Goal: Task Accomplishment & Management: Manage account settings

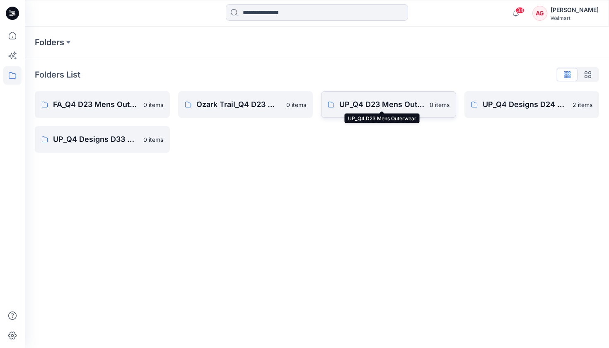
click at [296, 108] on p "UP_Q4 D23 Mens Outerwear" at bounding box center [381, 105] width 85 height 12
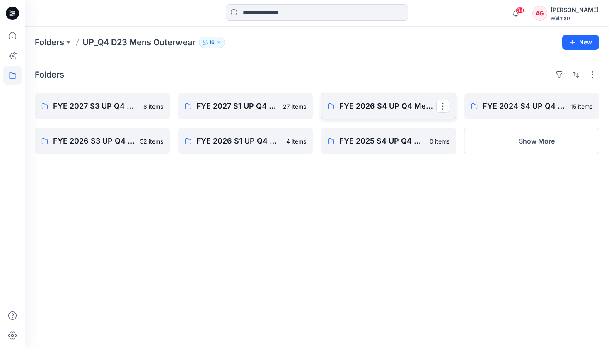
click at [296, 114] on link "FYE 2026 S4 UP Q4 Men's Outerwear" at bounding box center [388, 106] width 135 height 27
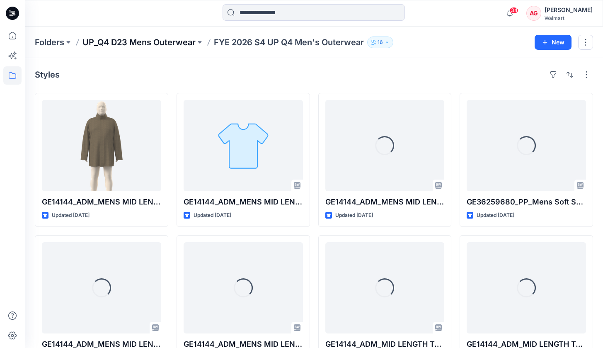
click at [170, 43] on p "UP_Q4 D23 Mens Outerwear" at bounding box center [138, 42] width 113 height 12
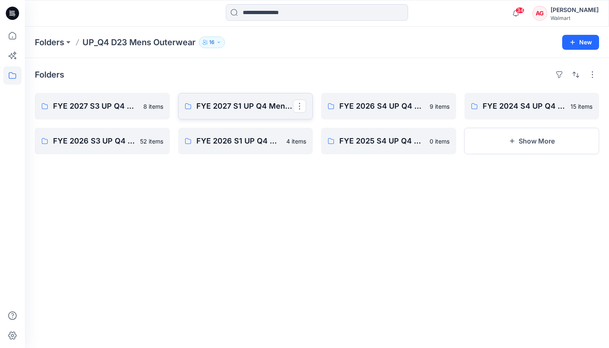
click at [227, 116] on link "FYE 2027 S1 UP Q4 Men's Outerwear" at bounding box center [245, 106] width 135 height 27
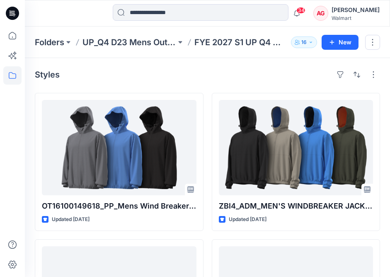
scroll to position [2, 0]
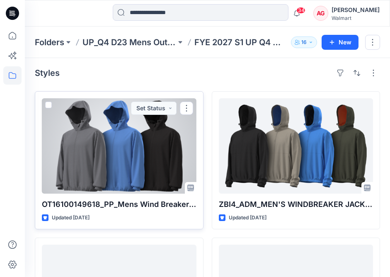
click at [141, 170] on div at bounding box center [119, 145] width 155 height 95
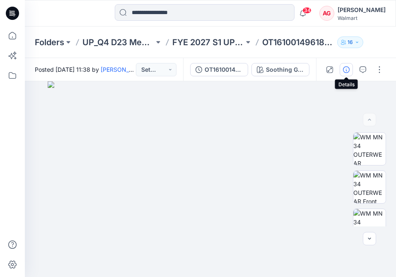
click at [296, 67] on button "button" at bounding box center [346, 69] width 13 height 13
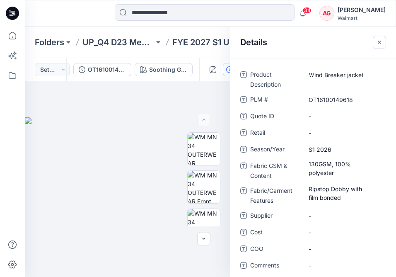
click at [296, 38] on button "button" at bounding box center [379, 42] width 13 height 13
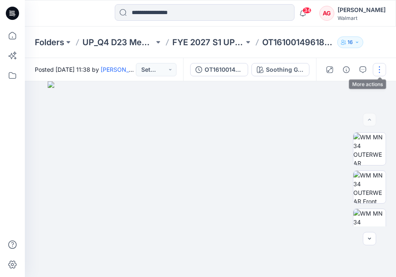
click at [296, 70] on button "button" at bounding box center [379, 69] width 13 height 13
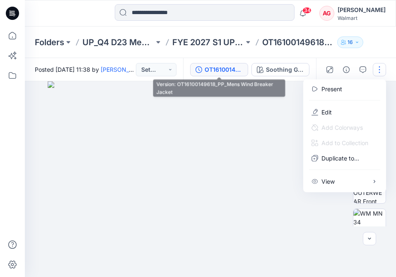
click at [226, 69] on div "OT16100149618_PP_Mens Wind Breaker Jacket" at bounding box center [224, 69] width 38 height 9
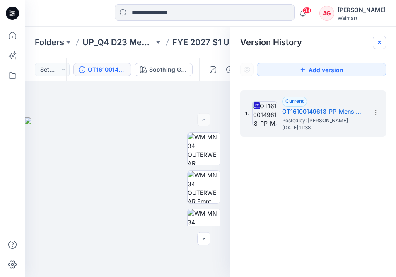
click at [296, 41] on icon at bounding box center [379, 42] width 3 height 3
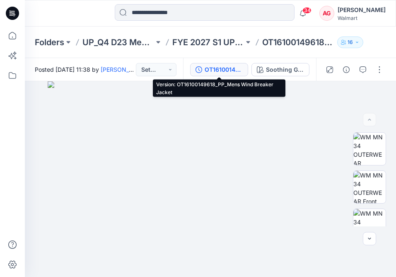
click at [220, 70] on div "OT16100149618_PP_Mens Wind Breaker Jacket" at bounding box center [224, 69] width 38 height 9
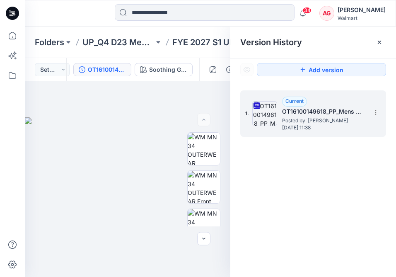
click at [296, 111] on h5 "OT16100149618_PP_Mens Wind Breaker Jacket" at bounding box center [323, 111] width 83 height 10
click at [296, 113] on icon at bounding box center [375, 112] width 0 height 0
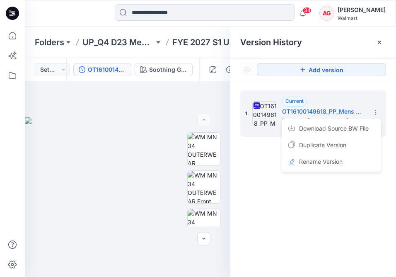
click at [296, 200] on div "1. Current OT16100149618_PP_Mens Wind Breaker Jacket Posted by: [PERSON_NAME] […" at bounding box center [313, 185] width 166 height 208
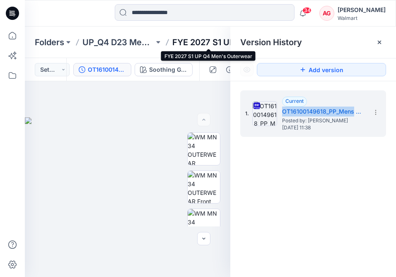
click at [210, 46] on p "FYE 2027 S1 UP Q4 Men's Outerwear" at bounding box center [208, 42] width 72 height 12
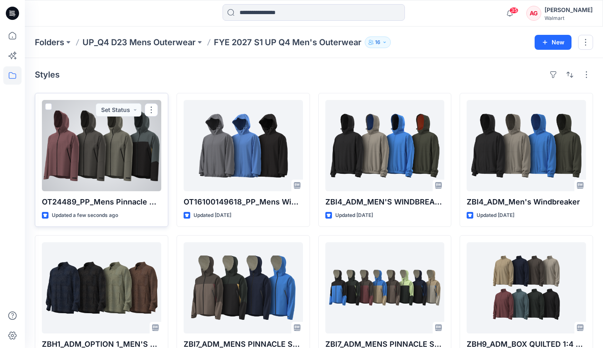
click at [81, 152] on div at bounding box center [101, 145] width 119 height 91
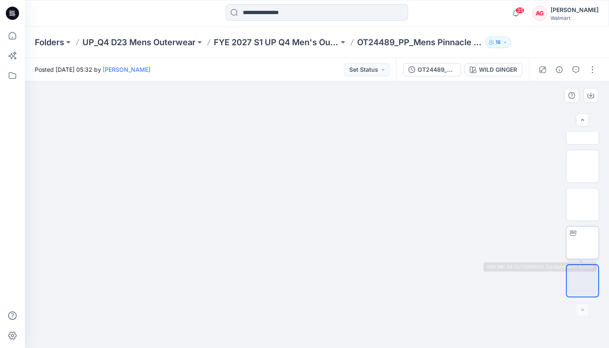
scroll to position [21, 0]
click at [582, 242] on img at bounding box center [582, 242] width 0 height 0
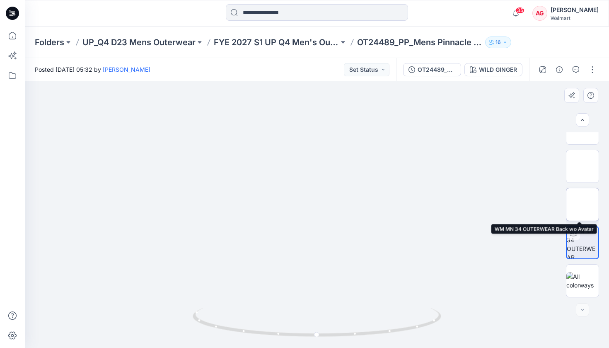
click at [582, 204] on img at bounding box center [582, 204] width 0 height 0
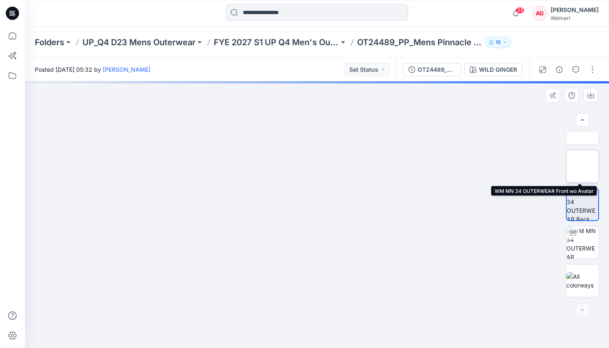
click at [582, 166] on img at bounding box center [582, 166] width 0 height 0
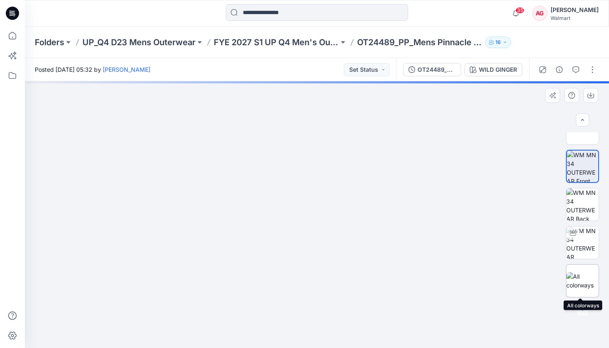
click at [582, 272] on img at bounding box center [582, 280] width 32 height 17
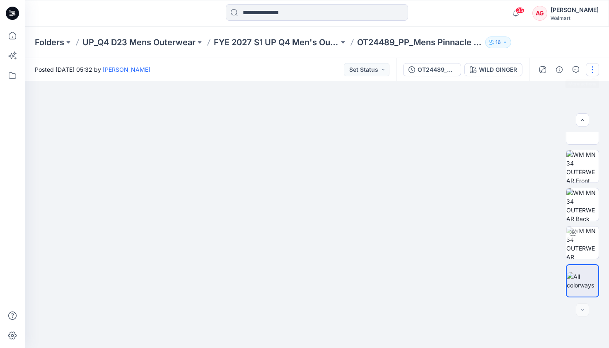
click at [593, 69] on button "button" at bounding box center [592, 69] width 13 height 13
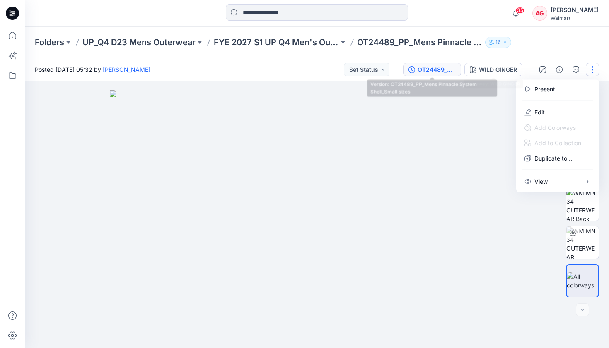
click at [454, 70] on div "OT24489_PP_Mens Pinnacle System Shell_Small sizes" at bounding box center [437, 69] width 38 height 9
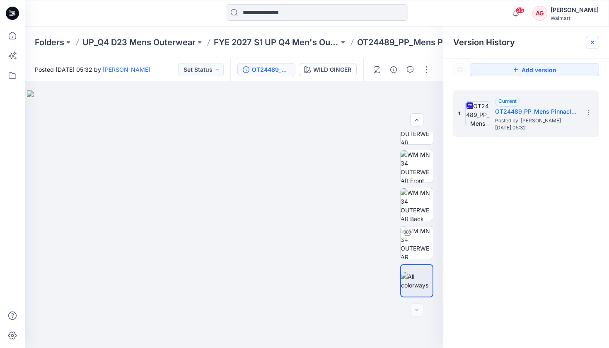
click at [596, 44] on div at bounding box center [592, 42] width 13 height 13
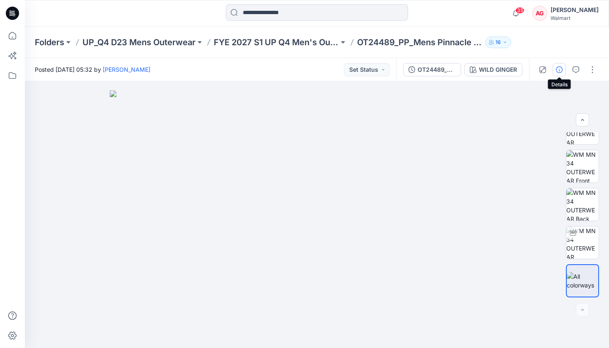
click at [561, 66] on icon "button" at bounding box center [559, 69] width 7 height 7
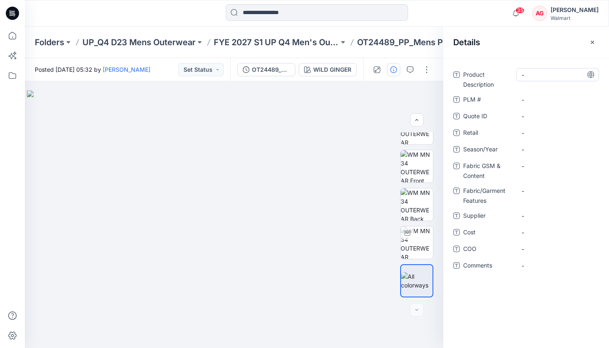
click at [553, 74] on Description "-" at bounding box center [558, 74] width 72 height 9
click at [525, 75] on textarea "**********" at bounding box center [557, 74] width 83 height 13
type textarea "**********"
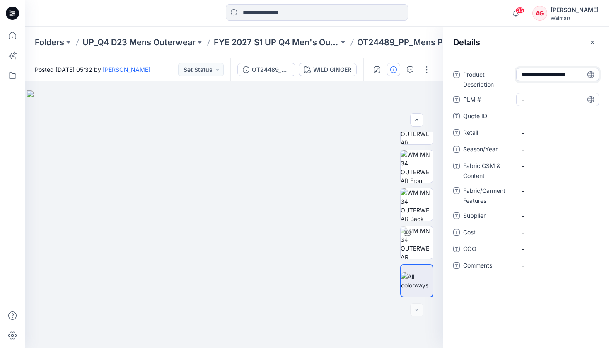
click at [539, 96] on \ "-" at bounding box center [558, 99] width 72 height 9
click at [475, 13] on div "35 Notifications Your style OT24489_PP_Mens Pinnacle System Shell is ready 3 mi…" at bounding box center [317, 13] width 584 height 18
click at [400, 43] on p "OT24489_PP_Mens Pinnacle System Shell" at bounding box center [419, 42] width 125 height 12
click at [447, 11] on div at bounding box center [317, 13] width 292 height 18
click at [548, 101] on \ "-" at bounding box center [558, 99] width 72 height 9
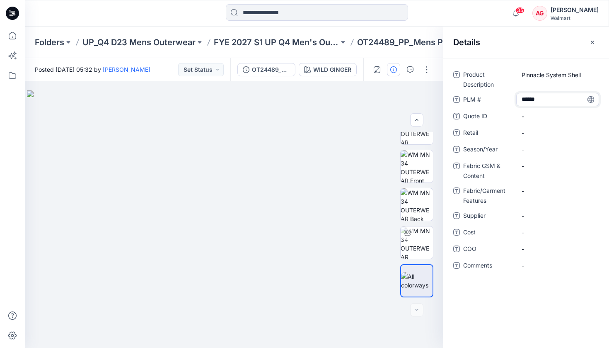
type textarea "*******"
click at [535, 150] on span "-" at bounding box center [558, 149] width 72 height 9
click at [296, 43] on p "FYE 2027 S1 UP Q4 Men's Outerwear" at bounding box center [276, 42] width 125 height 12
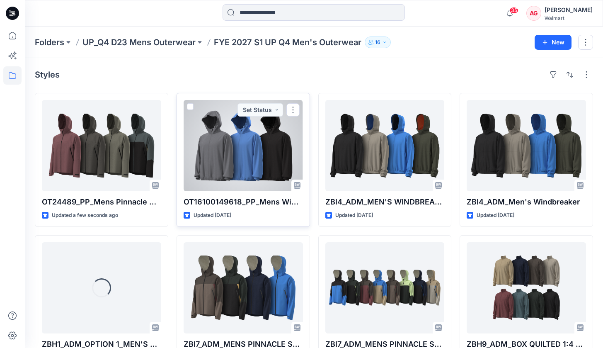
click at [251, 160] on div at bounding box center [243, 145] width 119 height 91
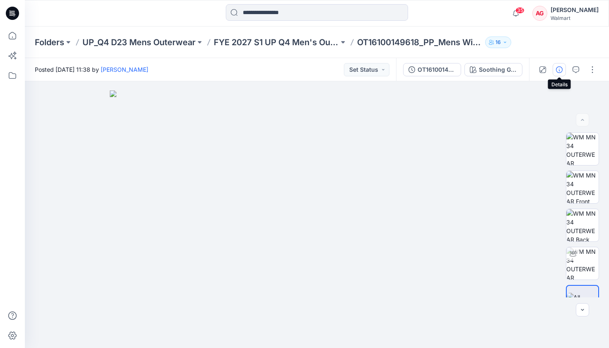
click at [561, 68] on icon "button" at bounding box center [559, 69] width 7 height 7
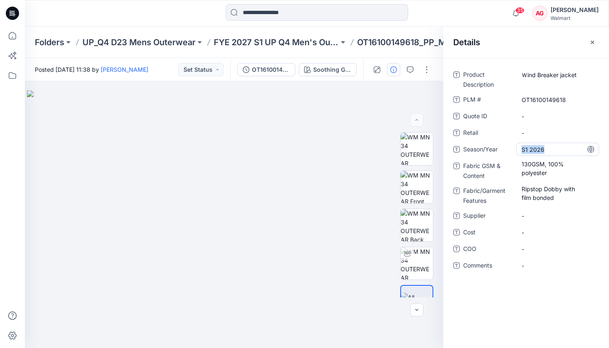
drag, startPoint x: 555, startPoint y: 150, endPoint x: 521, endPoint y: 149, distance: 33.6
click at [521, 149] on div "S1 2026" at bounding box center [557, 149] width 83 height 13
click at [286, 38] on p "FYE 2027 S1 UP Q4 Men's Outerwear" at bounding box center [276, 42] width 125 height 12
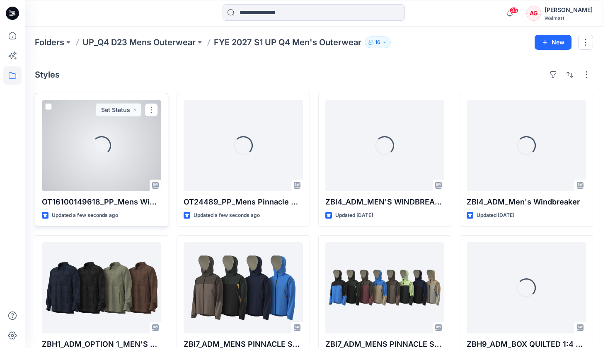
click at [123, 135] on div "Loading..." at bounding box center [101, 145] width 119 height 91
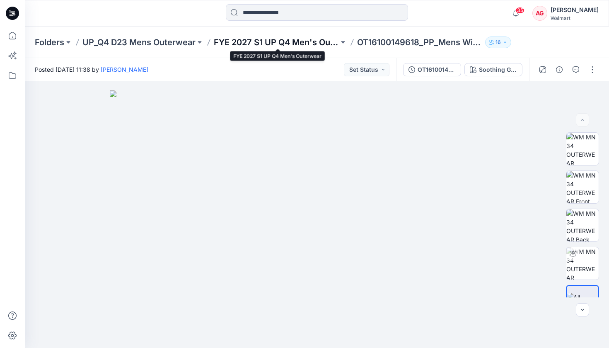
click at [267, 40] on p "FYE 2027 S1 UP Q4 Men's Outerwear" at bounding box center [276, 42] width 125 height 12
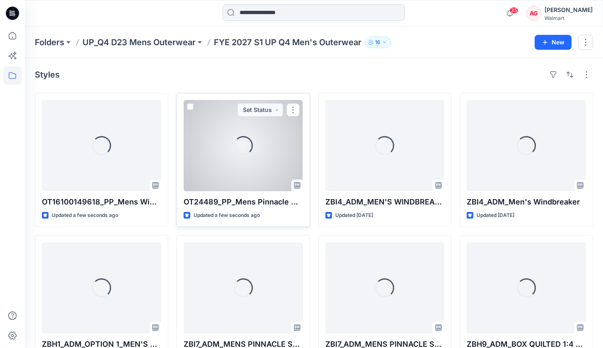
click at [243, 160] on div "Loading..." at bounding box center [243, 145] width 119 height 91
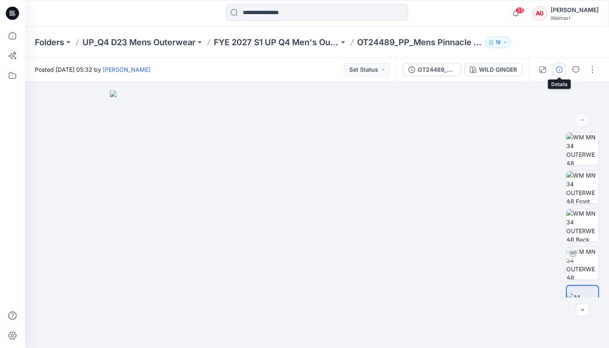
click at [559, 70] on icon "button" at bounding box center [559, 69] width 7 height 7
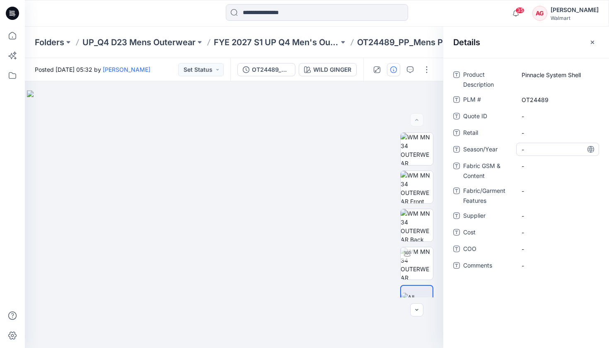
click at [537, 149] on span "-" at bounding box center [558, 149] width 72 height 9
type textarea "*******"
click at [530, 169] on Content "-" at bounding box center [558, 166] width 72 height 9
type textarea "**********"
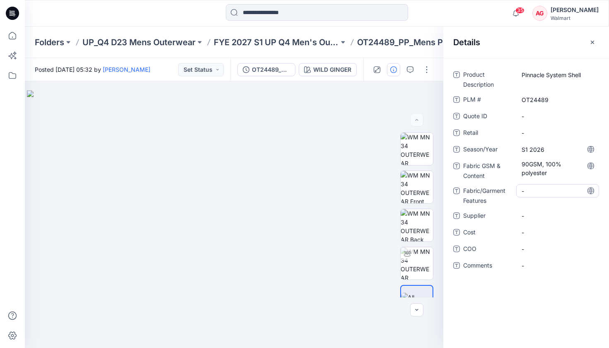
click at [533, 191] on Features "-" at bounding box center [558, 190] width 72 height 9
type textarea "**********"
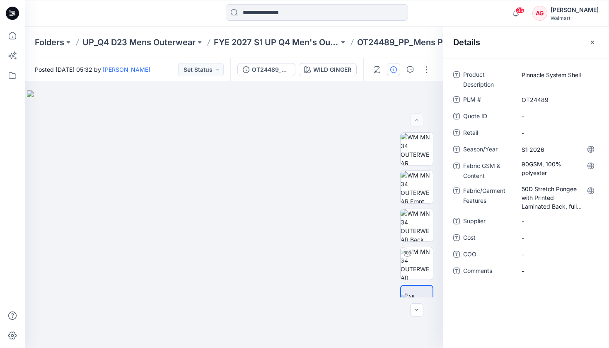
click at [547, 290] on div "Product Description Pinnacle System Shell PLM # OT24489 Quote ID - Retail - Sea…" at bounding box center [526, 203] width 166 height 290
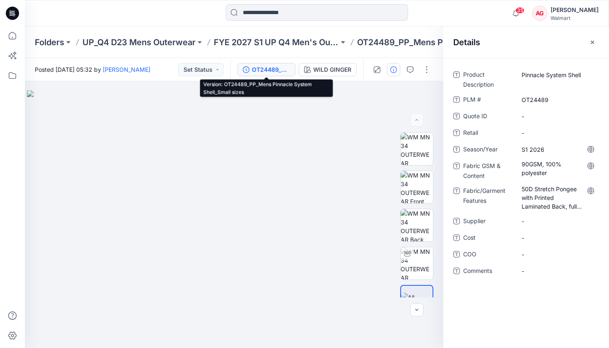
click at [269, 73] on div "OT24489_PP_Mens Pinnacle System Shell_Small sizes" at bounding box center [271, 69] width 38 height 9
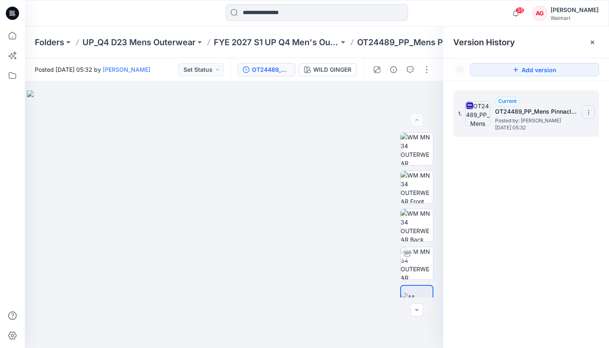
click at [589, 112] on icon at bounding box center [588, 112] width 7 height 7
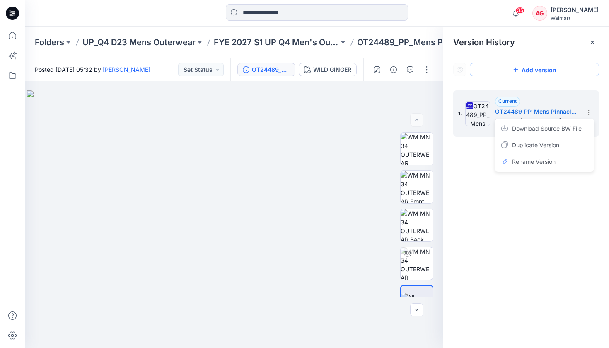
click at [565, 67] on button "Add version" at bounding box center [534, 69] width 129 height 13
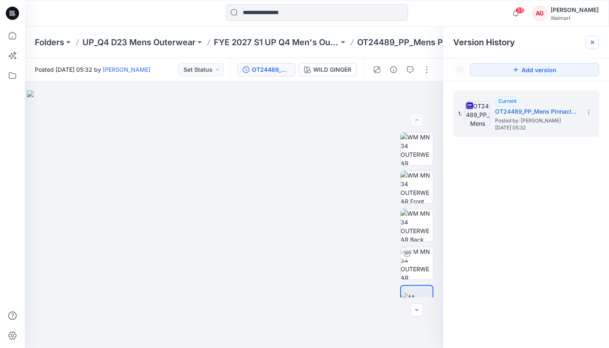
click at [594, 42] on icon at bounding box center [592, 42] width 7 height 7
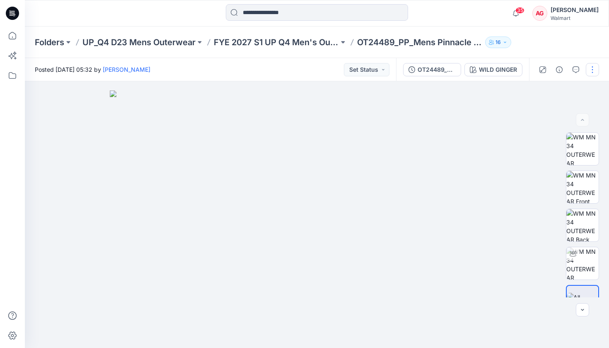
click at [593, 68] on button "button" at bounding box center [592, 69] width 13 height 13
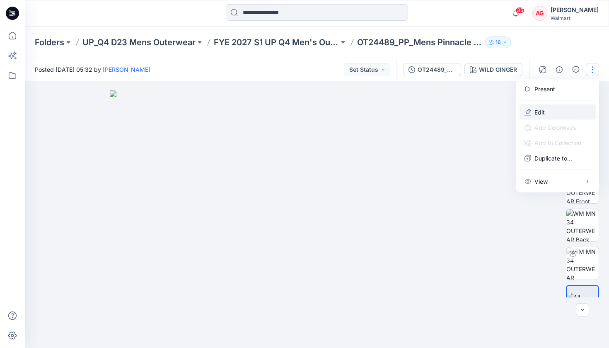
click at [553, 109] on button "Edit" at bounding box center [557, 111] width 76 height 15
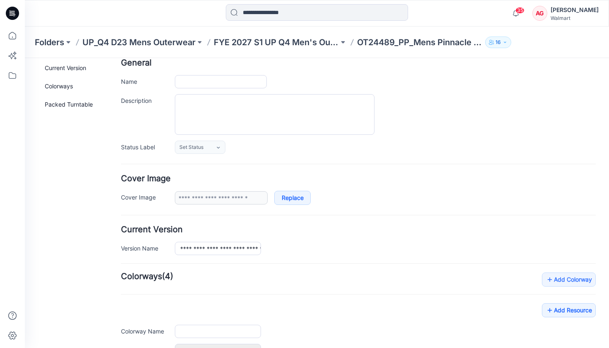
type input "**********"
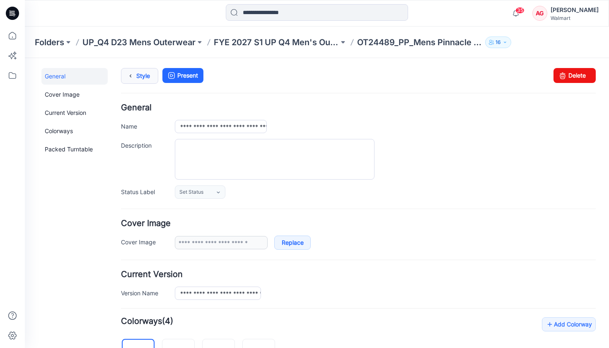
click at [145, 75] on link "Style" at bounding box center [139, 76] width 37 height 16
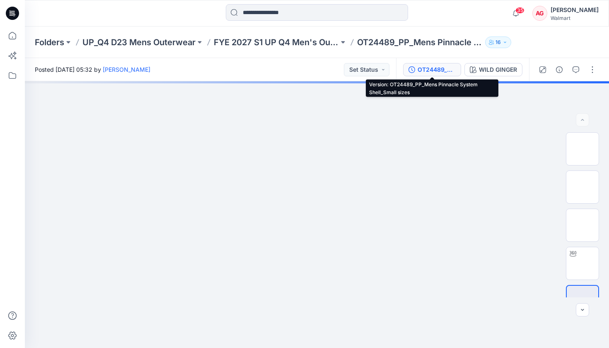
click at [428, 64] on button "OT24489_PP_Mens Pinnacle System Shell_Small sizes" at bounding box center [432, 69] width 58 height 13
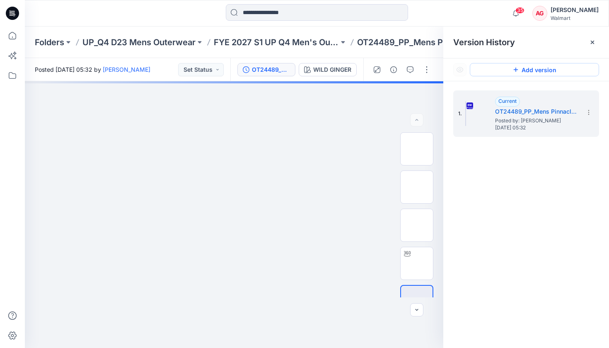
click at [574, 70] on button "Add version" at bounding box center [534, 69] width 129 height 13
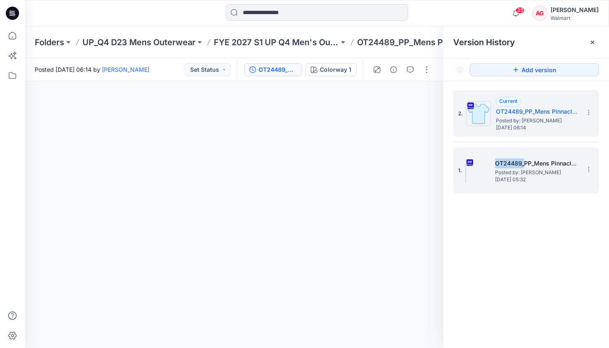
drag, startPoint x: 523, startPoint y: 160, endPoint x: 521, endPoint y: 155, distance: 5.4
click at [521, 155] on div "1. OT24489_PP_Mens Pinnacle System Shell_Small sizes Posted by: Andrew Gelber F…" at bounding box center [520, 170] width 124 height 40
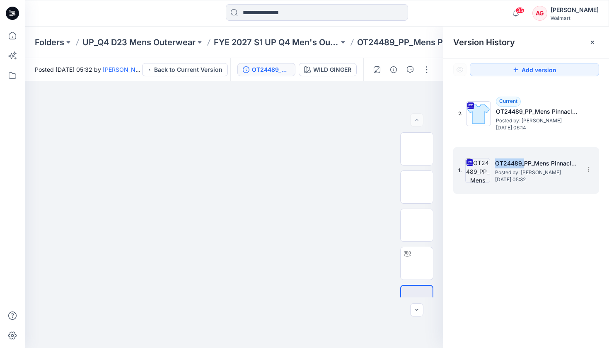
drag, startPoint x: 558, startPoint y: 181, endPoint x: 546, endPoint y: 167, distance: 18.5
click at [546, 167] on div "OT24489_PP_Mens Pinnacle System Shell_Small sizes Posted by: Andrew Gelber Frid…" at bounding box center [536, 170] width 83 height 24
click at [589, 167] on icon at bounding box center [588, 169] width 7 height 7
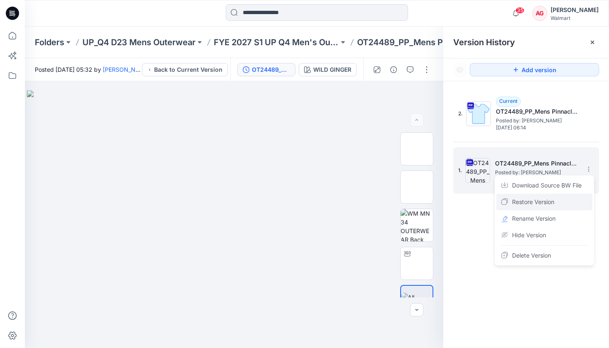
click at [554, 200] on span "Restore Version" at bounding box center [533, 202] width 42 height 10
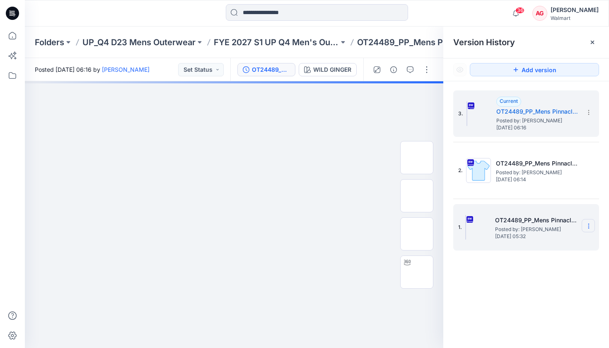
click at [589, 226] on icon at bounding box center [588, 226] width 0 height 0
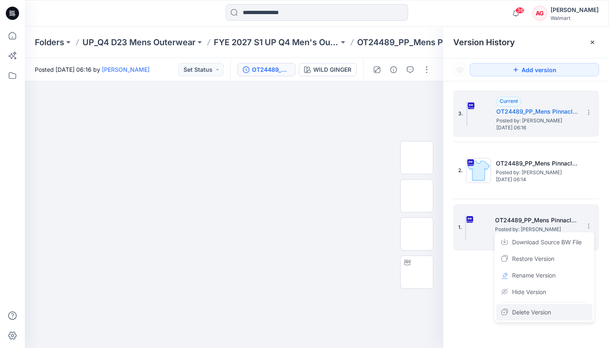
click at [548, 312] on span "Delete Version" at bounding box center [531, 312] width 39 height 10
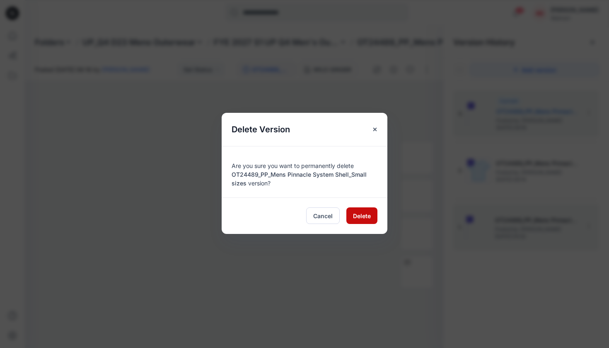
click at [363, 220] on button "Delete" at bounding box center [361, 215] width 31 height 17
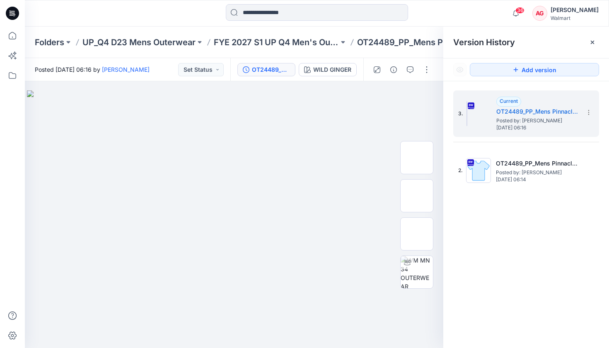
click at [486, 22] on div "36 Notifications Your style OT24489_PP_Mens Pinnacle System Shell is ready 10 m…" at bounding box center [317, 13] width 584 height 18
click at [590, 42] on icon at bounding box center [592, 42] width 7 height 7
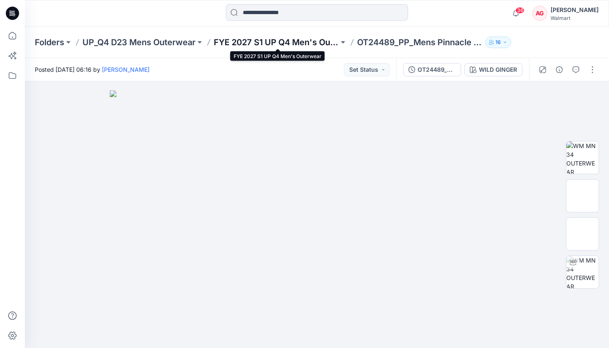
click at [292, 41] on p "FYE 2027 S1 UP Q4 Men's Outerwear" at bounding box center [276, 42] width 125 height 12
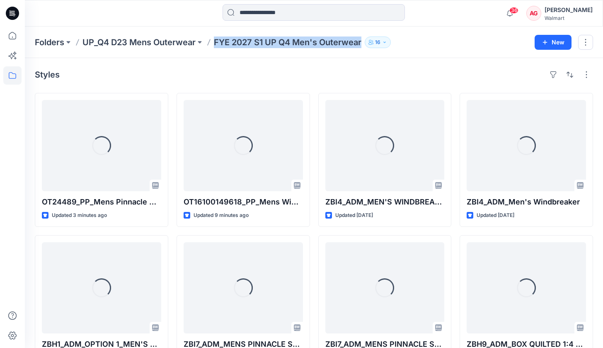
drag, startPoint x: 363, startPoint y: 41, endPoint x: 214, endPoint y: 40, distance: 149.1
click at [214, 40] on div "Folders UP_Q4 D23 Mens Outerwear FYE 2027 S1 UP Q4 Men's Outerwear 16" at bounding box center [281, 42] width 493 height 12
copy p "FYE 2027 S1 UP Q4 Men's Outerwear"
